Goal: Task Accomplishment & Management: Complete application form

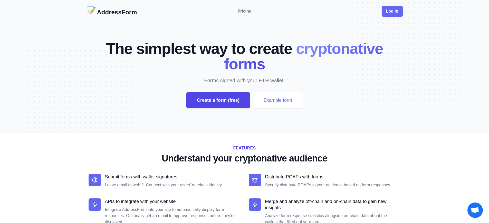
click at [218, 100] on div "Create a form (free)" at bounding box center [218, 100] width 64 height 16
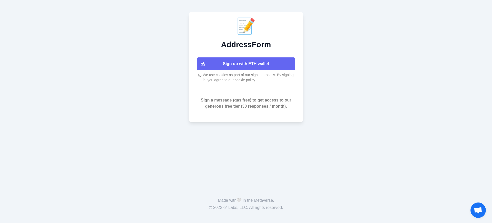
click at [246, 64] on button "Sign up with ETH wallet" at bounding box center [246, 63] width 98 height 13
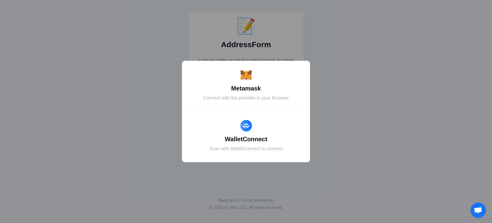
click at [246, 88] on div "Metamask" at bounding box center [246, 88] width 115 height 9
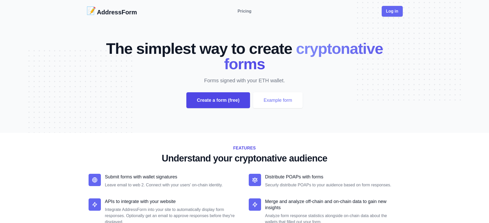
click at [218, 100] on div "Create a form (free)" at bounding box center [218, 100] width 64 height 16
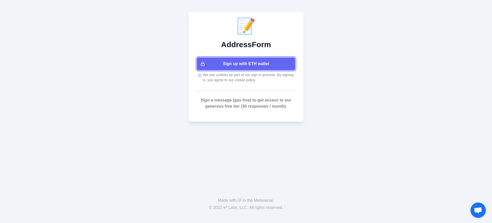
click at [246, 64] on button "Sign up with ETH wallet" at bounding box center [246, 63] width 98 height 13
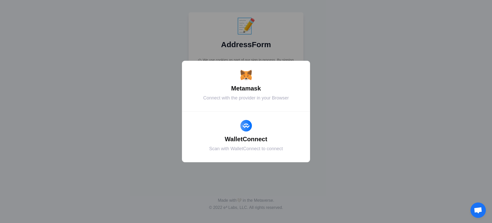
click at [246, 88] on div "Metamask" at bounding box center [246, 88] width 115 height 9
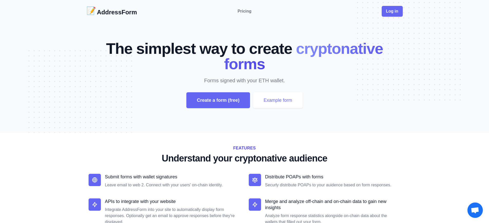
click at [218, 100] on div "Create a form (free)" at bounding box center [218, 100] width 64 height 16
